Goal: Information Seeking & Learning: Learn about a topic

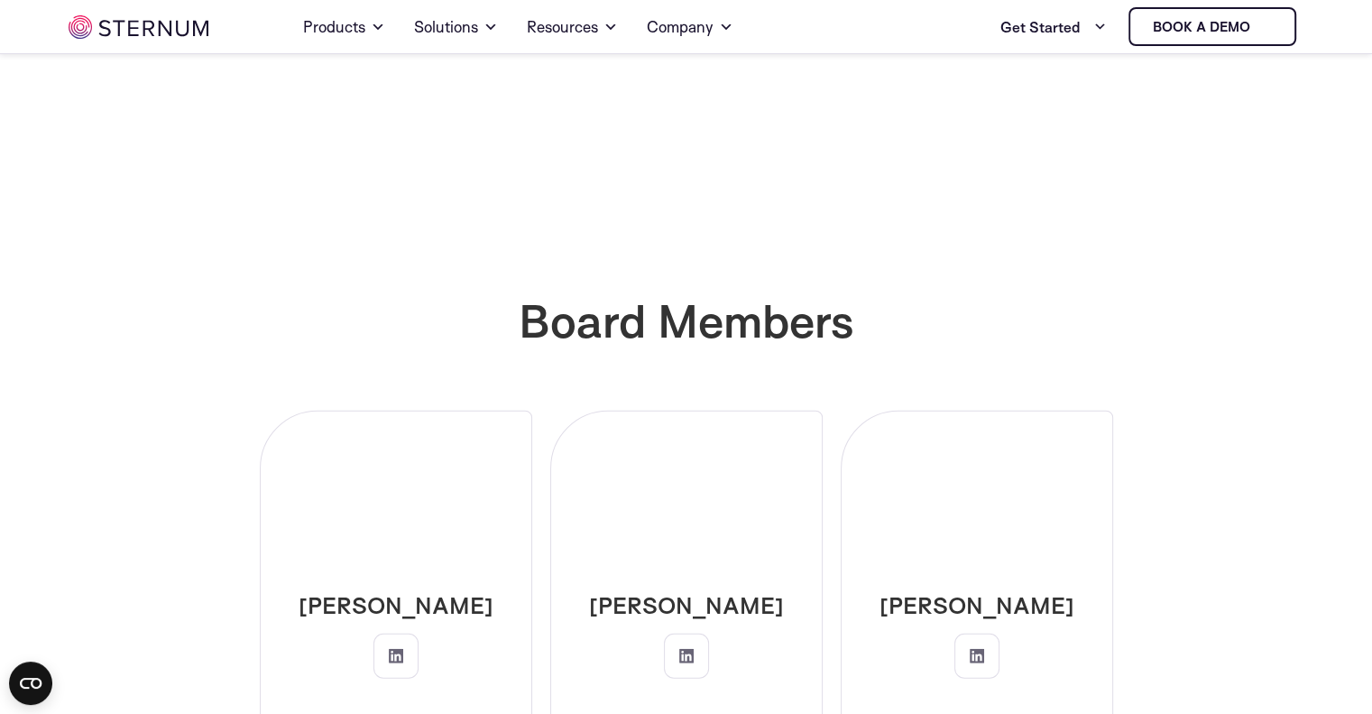
scroll to position [4367, 0]
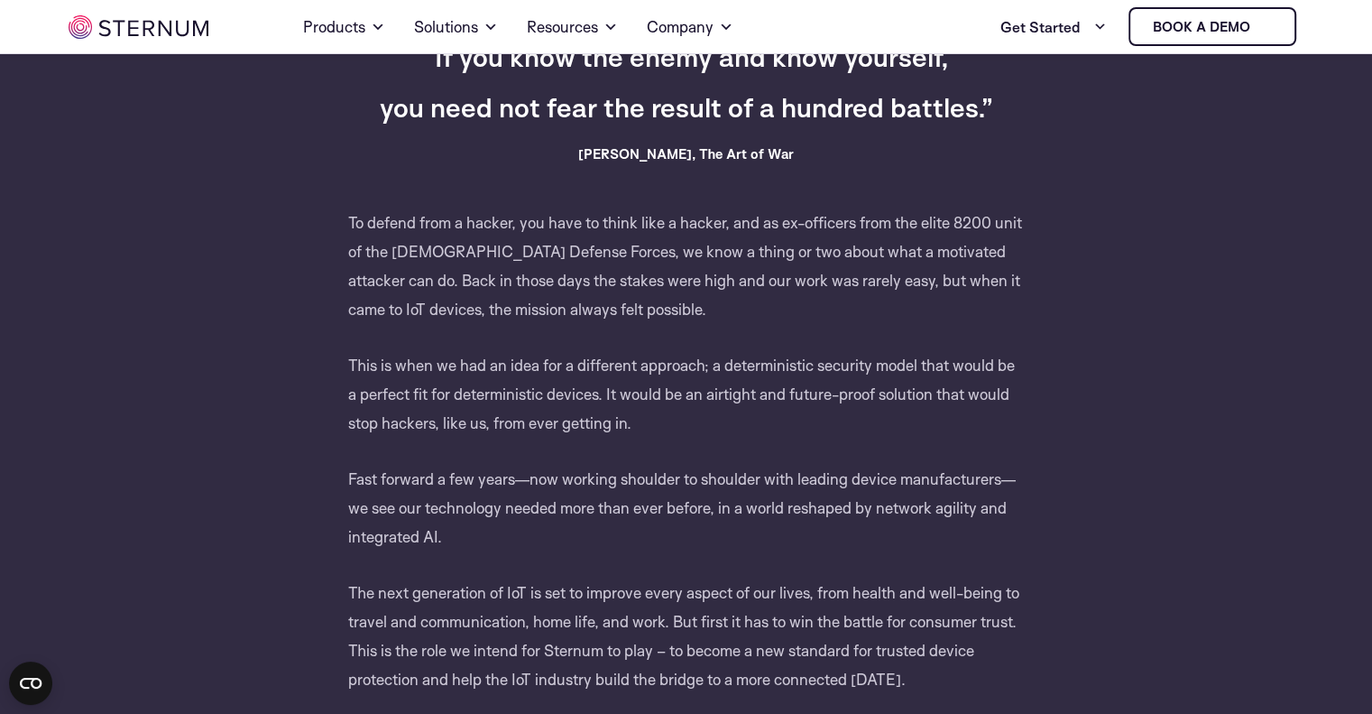
scroll to position [621, 0]
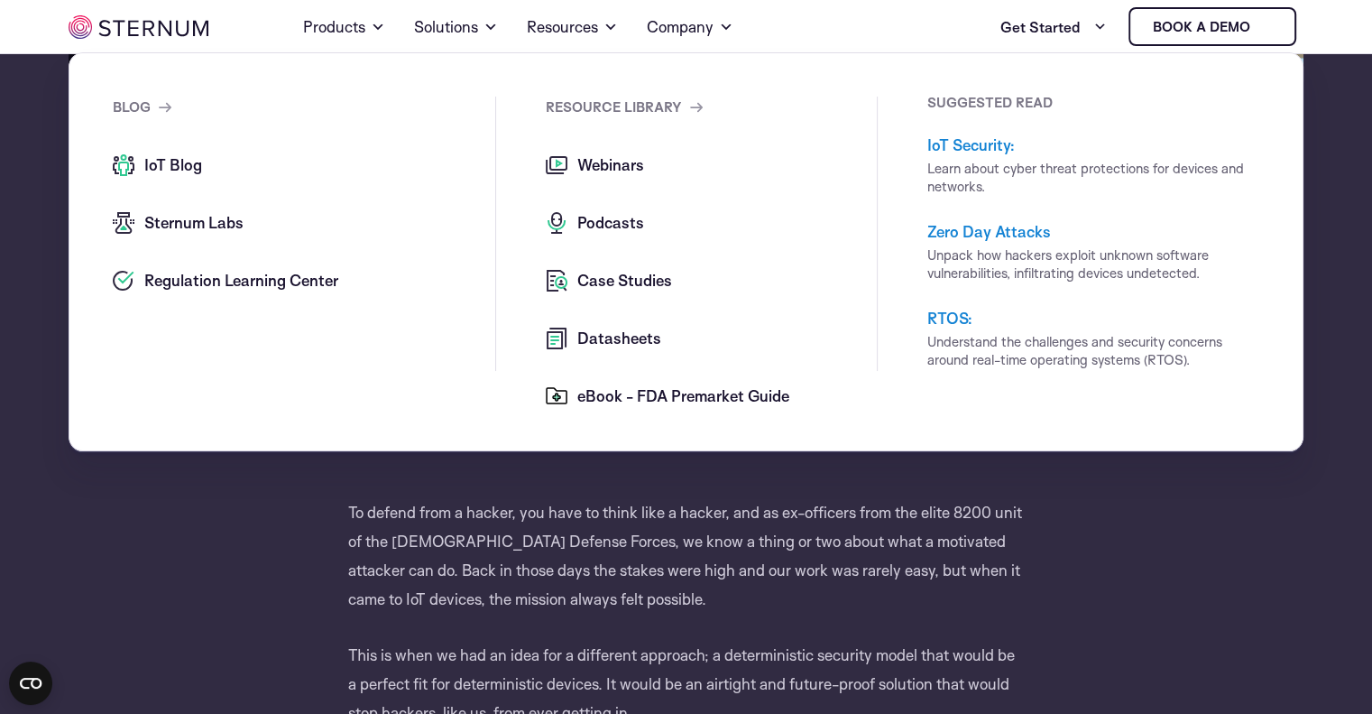
click at [623, 173] on span "Webinars" at bounding box center [608, 165] width 71 height 22
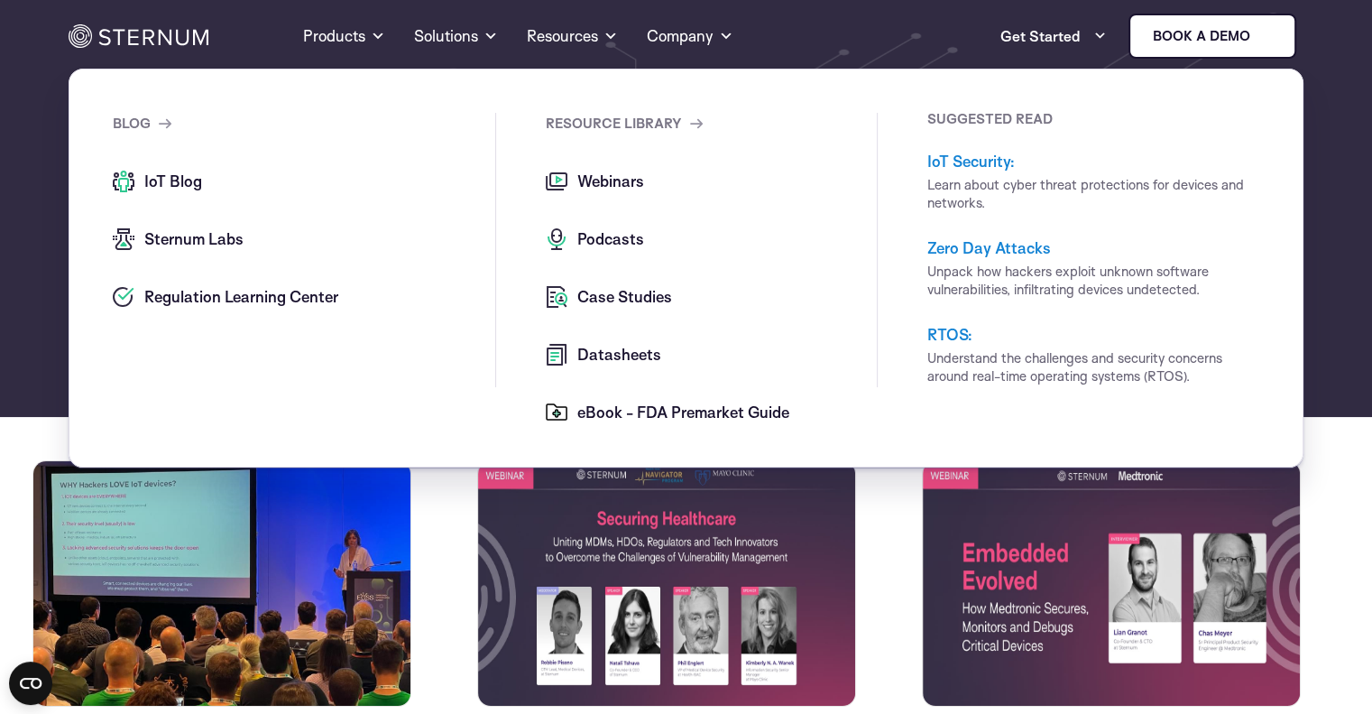
click at [586, 290] on span "Case Studies" at bounding box center [622, 297] width 99 height 22
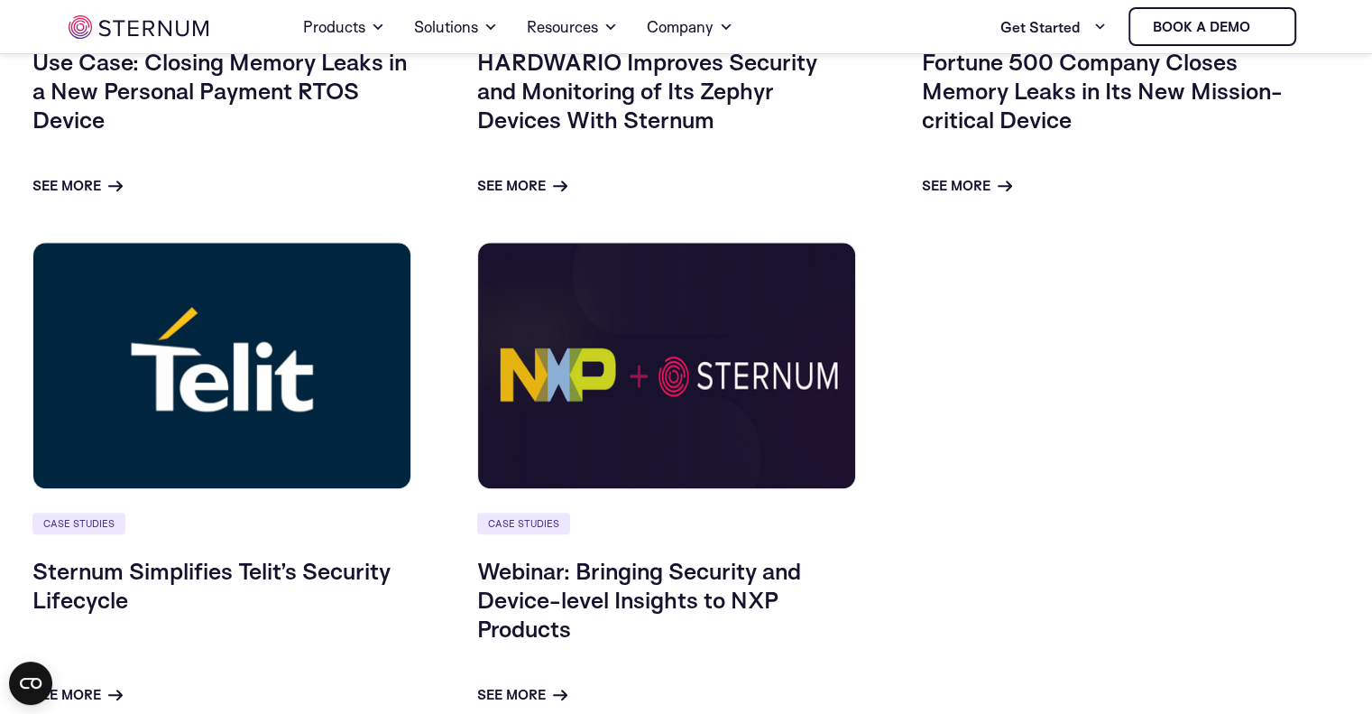
scroll to position [1870, 0]
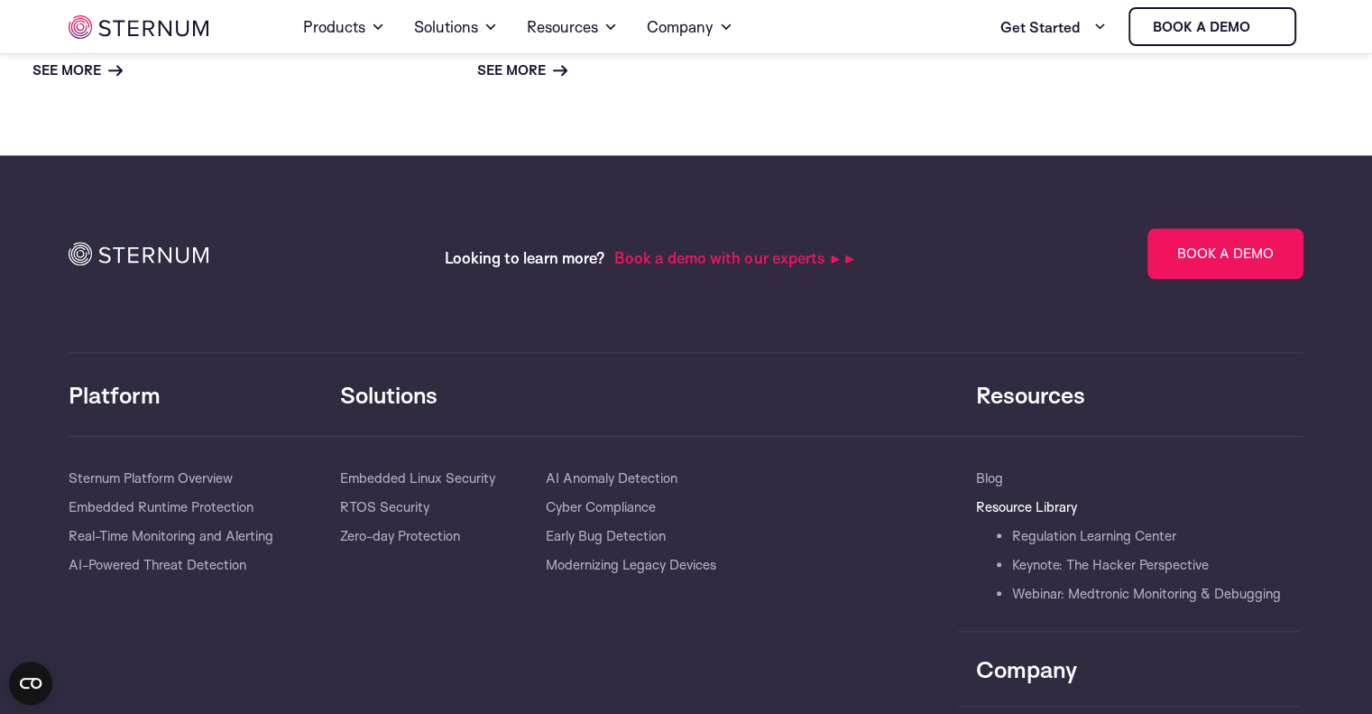
click at [1040, 522] on link "Resource Library" at bounding box center [1026, 507] width 101 height 29
